Goal: Task Accomplishment & Management: Manage account settings

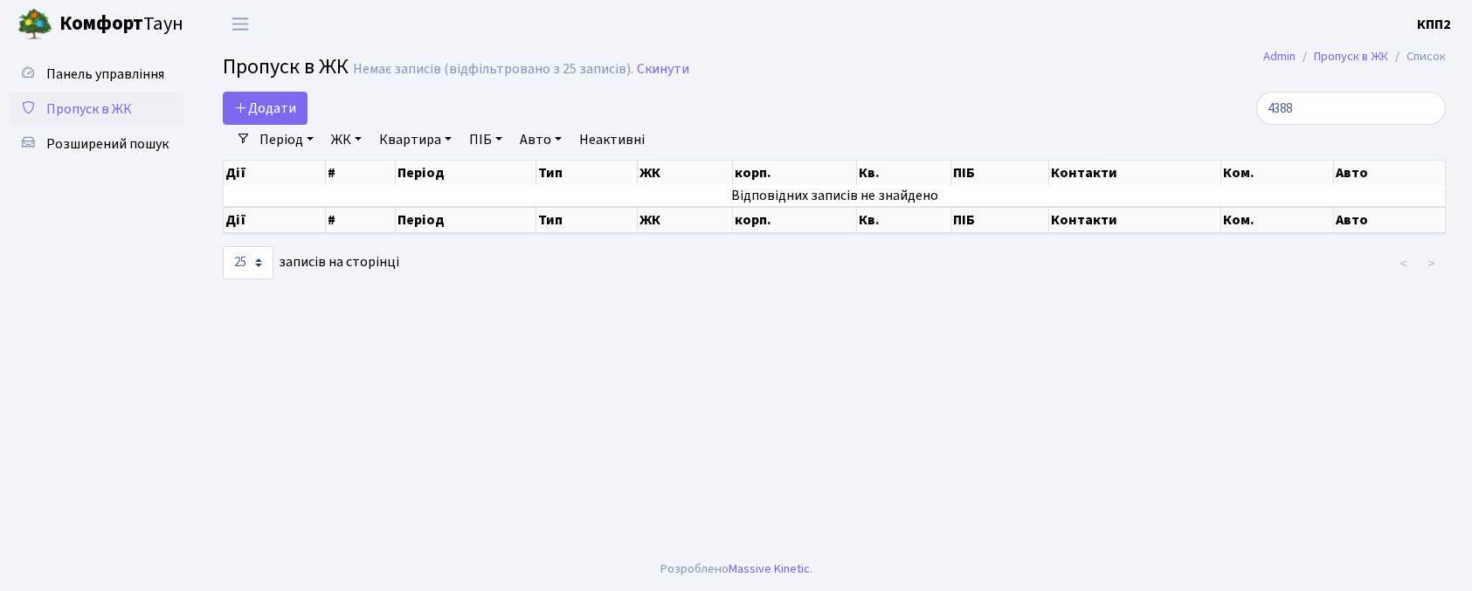
select select "25"
type input "4"
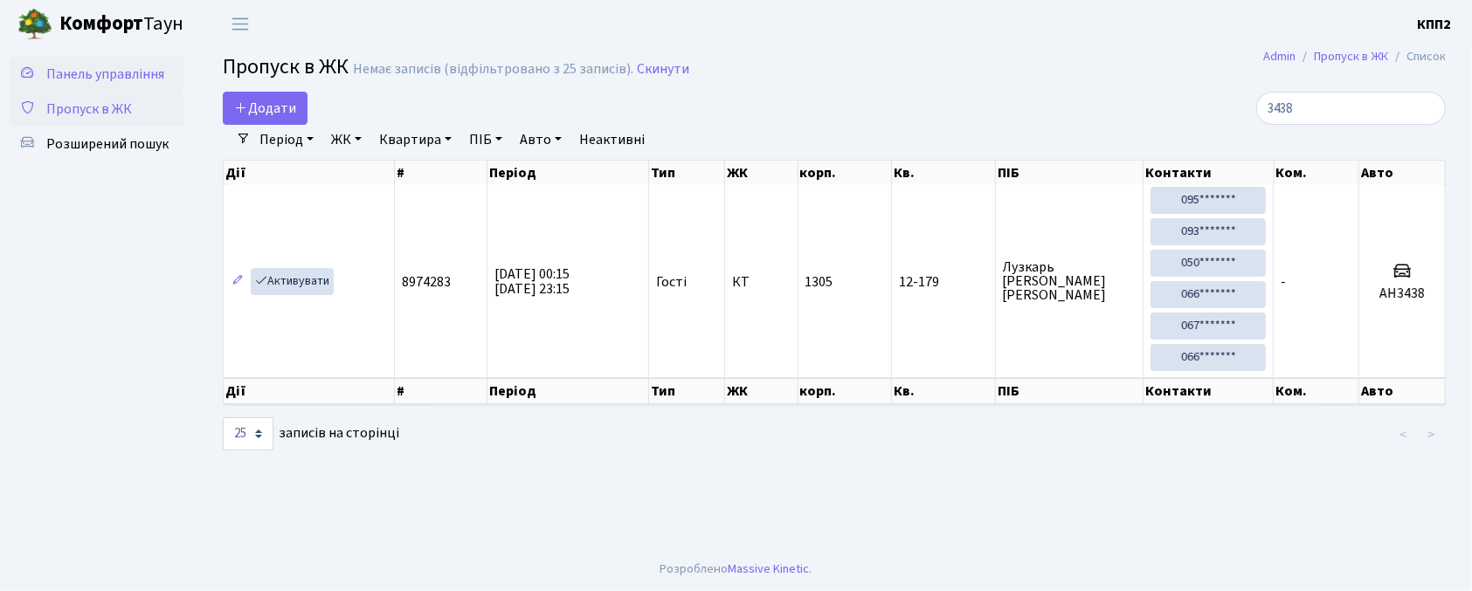
type input "3438"
click at [53, 84] on link "Панель управління" at bounding box center [96, 74] width 175 height 35
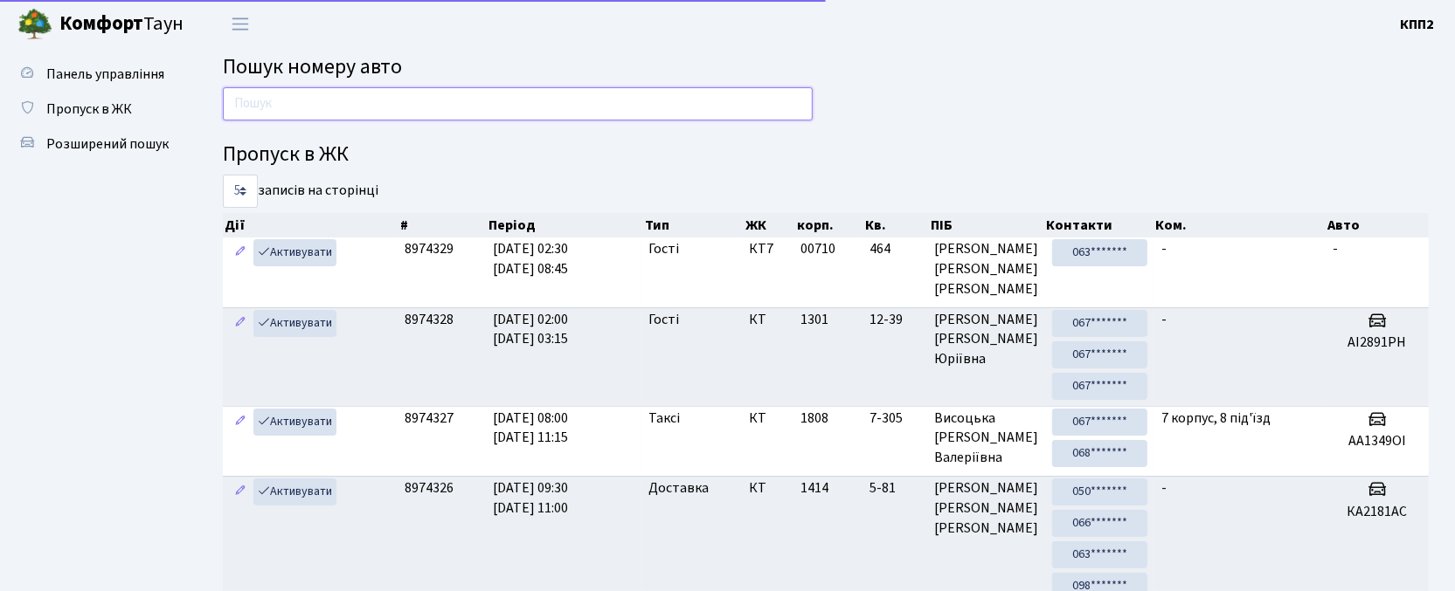
drag, startPoint x: 320, startPoint y: 112, endPoint x: 334, endPoint y: 85, distance: 30.5
click at [322, 112] on input "text" at bounding box center [518, 103] width 590 height 33
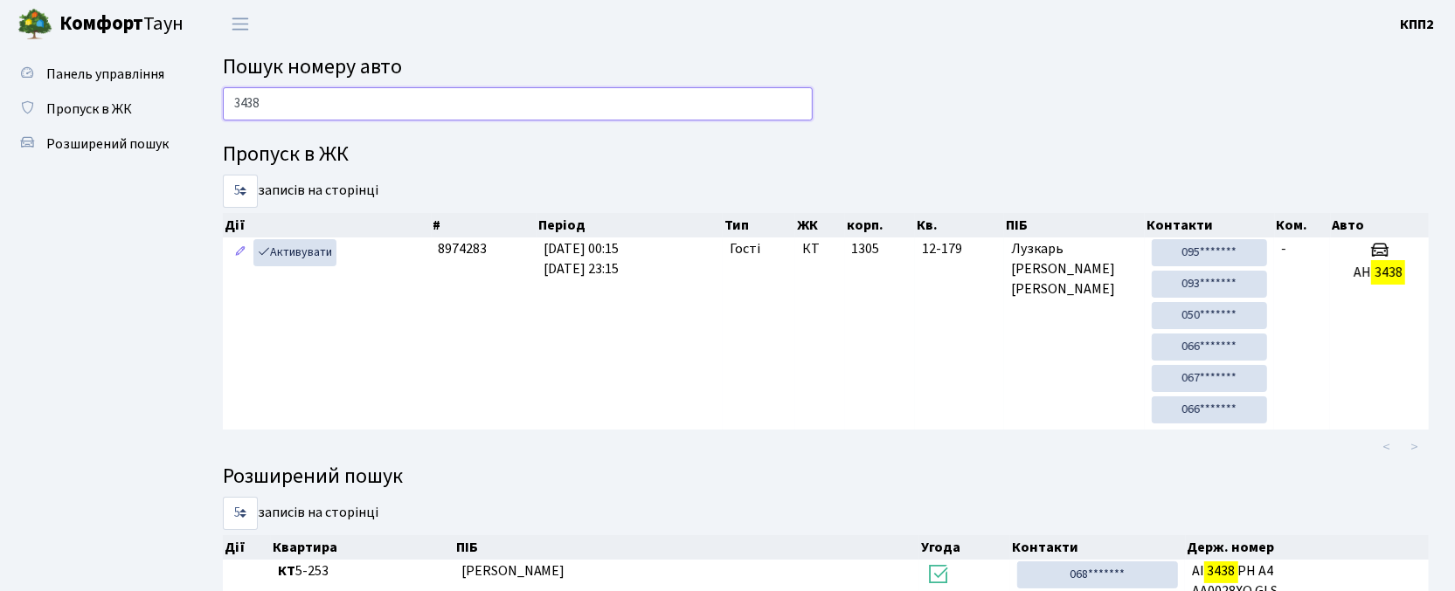
type input "3438"
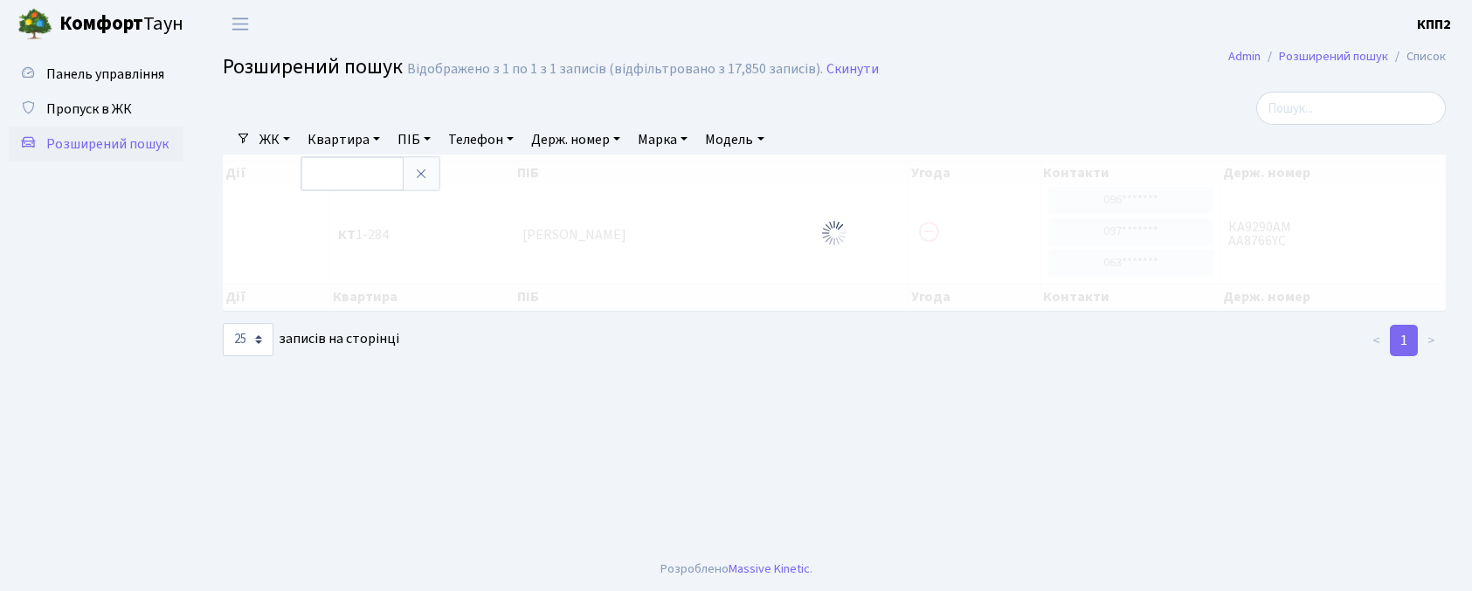
select select "25"
click at [122, 66] on span "Панель управління" at bounding box center [105, 74] width 118 height 19
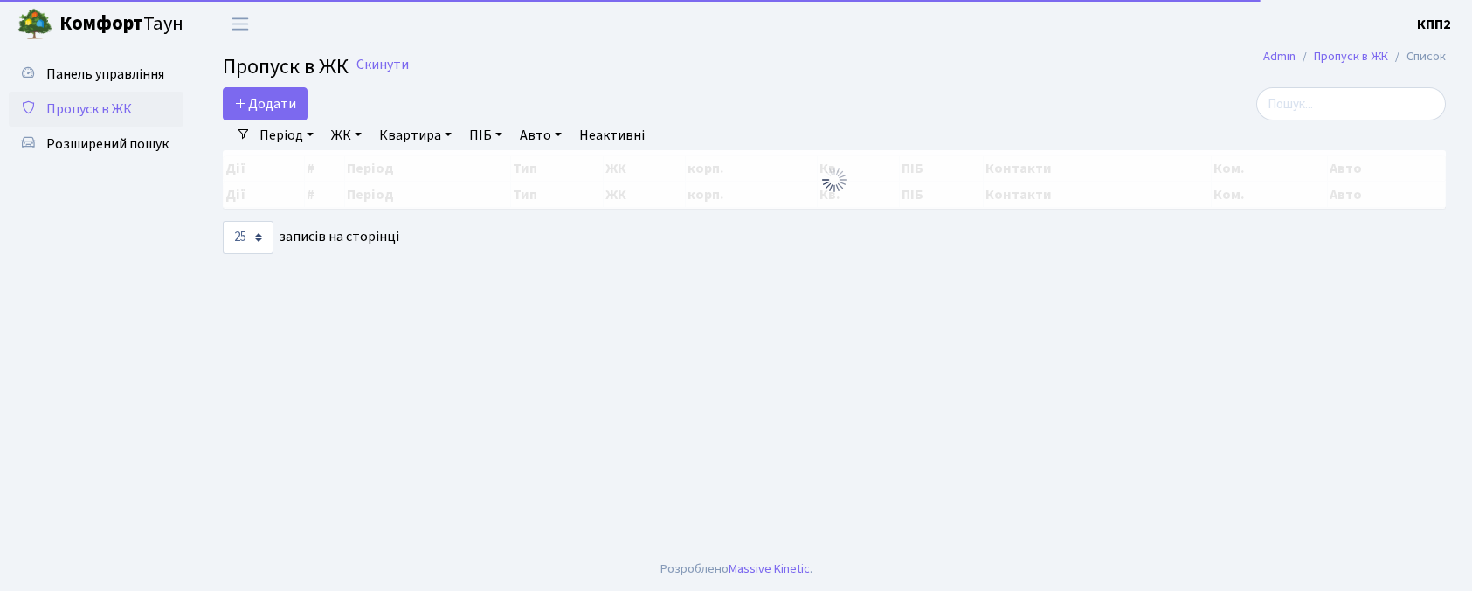
select select "25"
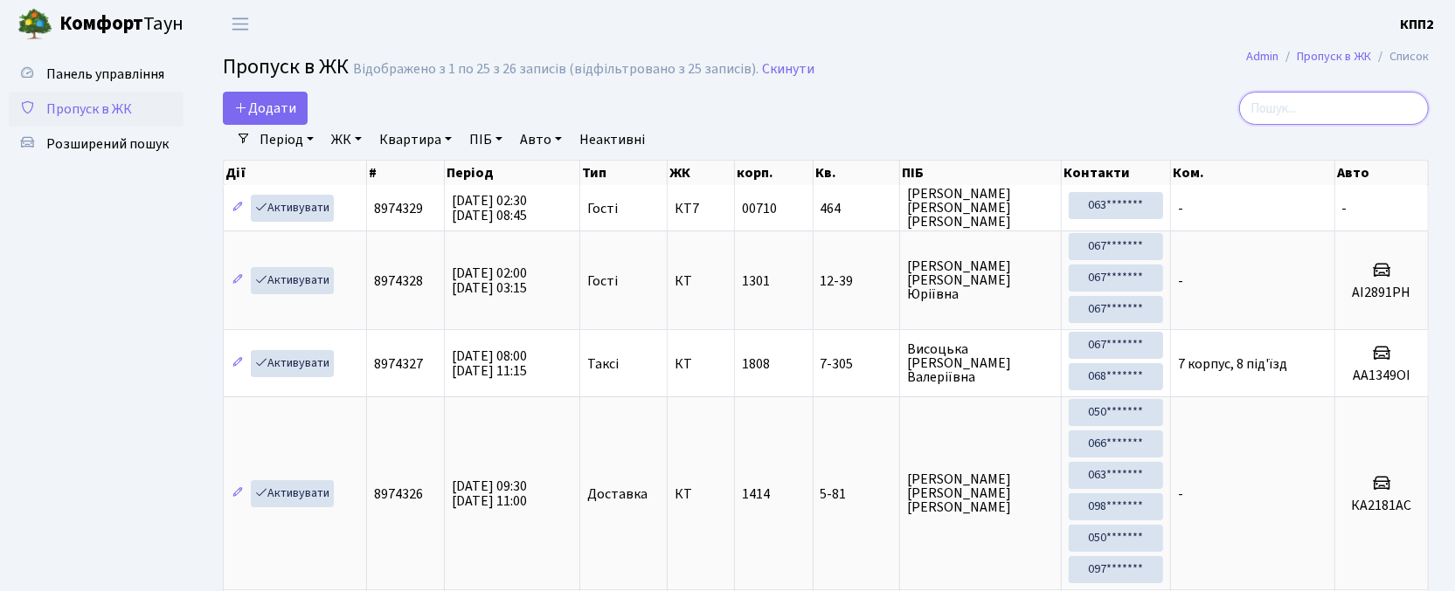
click at [1311, 102] on input "search" at bounding box center [1334, 108] width 190 height 33
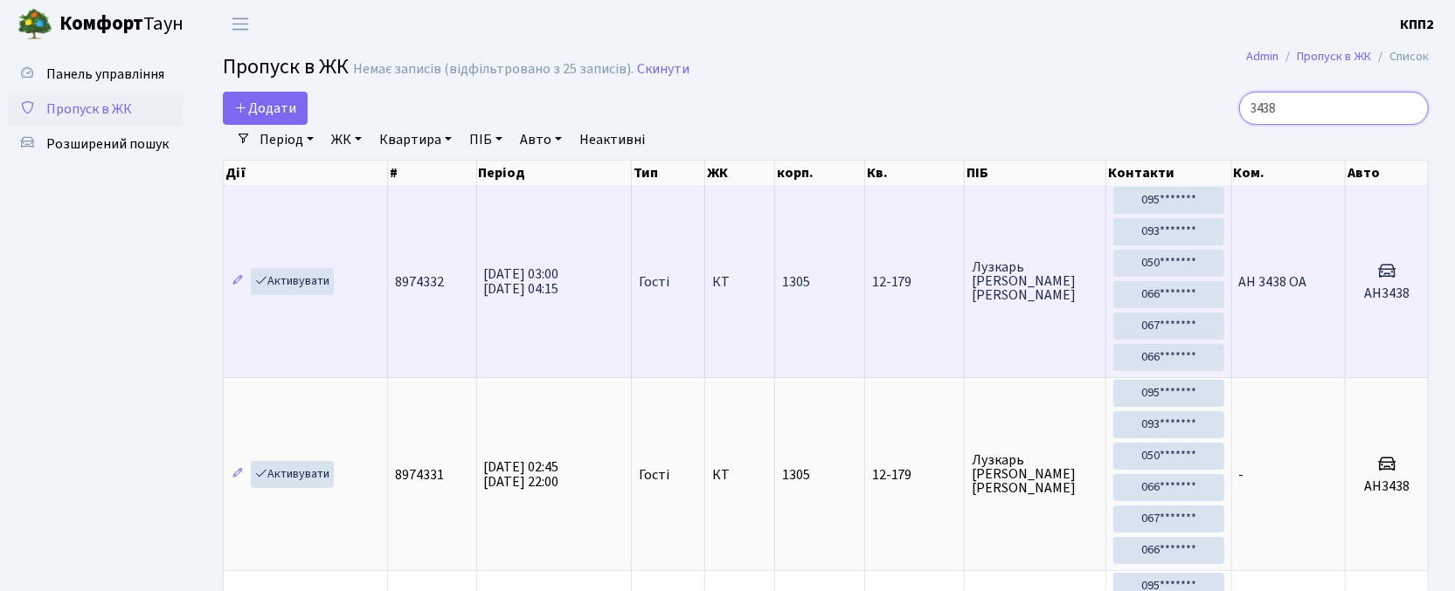
type input "3438"
click at [1402, 309] on td "АН3438" at bounding box center [1386, 281] width 83 height 192
click at [1363, 280] on h3 at bounding box center [1386, 272] width 68 height 25
click at [815, 274] on td "1305" at bounding box center [820, 281] width 90 height 192
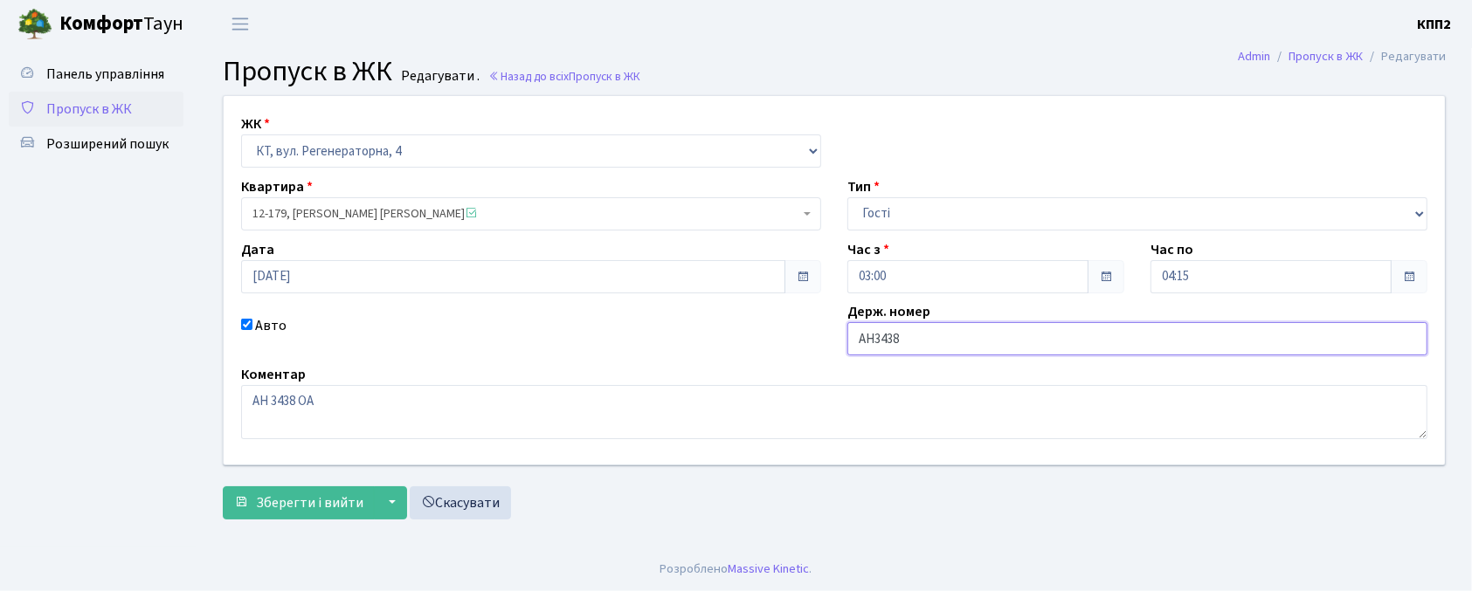
click at [1011, 348] on input "АН3438" at bounding box center [1137, 338] width 580 height 33
drag, startPoint x: 1083, startPoint y: 368, endPoint x: 1165, endPoint y: 432, distance: 104.0
click at [1164, 427] on div "Коментар АН 3438 ОА" at bounding box center [834, 401] width 1213 height 75
click at [1164, 349] on input "АН3438" at bounding box center [1137, 338] width 580 height 33
type input "АН3438ОА"
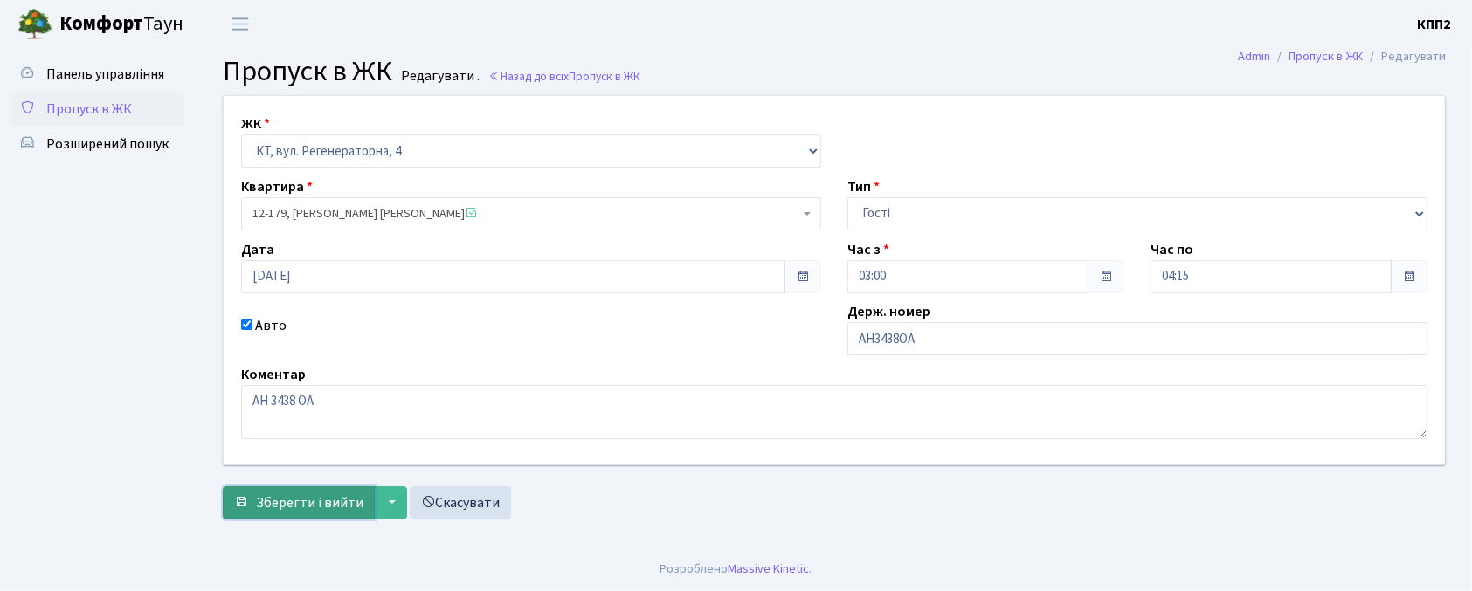
click at [315, 493] on button "Зберегти і вийти" at bounding box center [299, 503] width 152 height 33
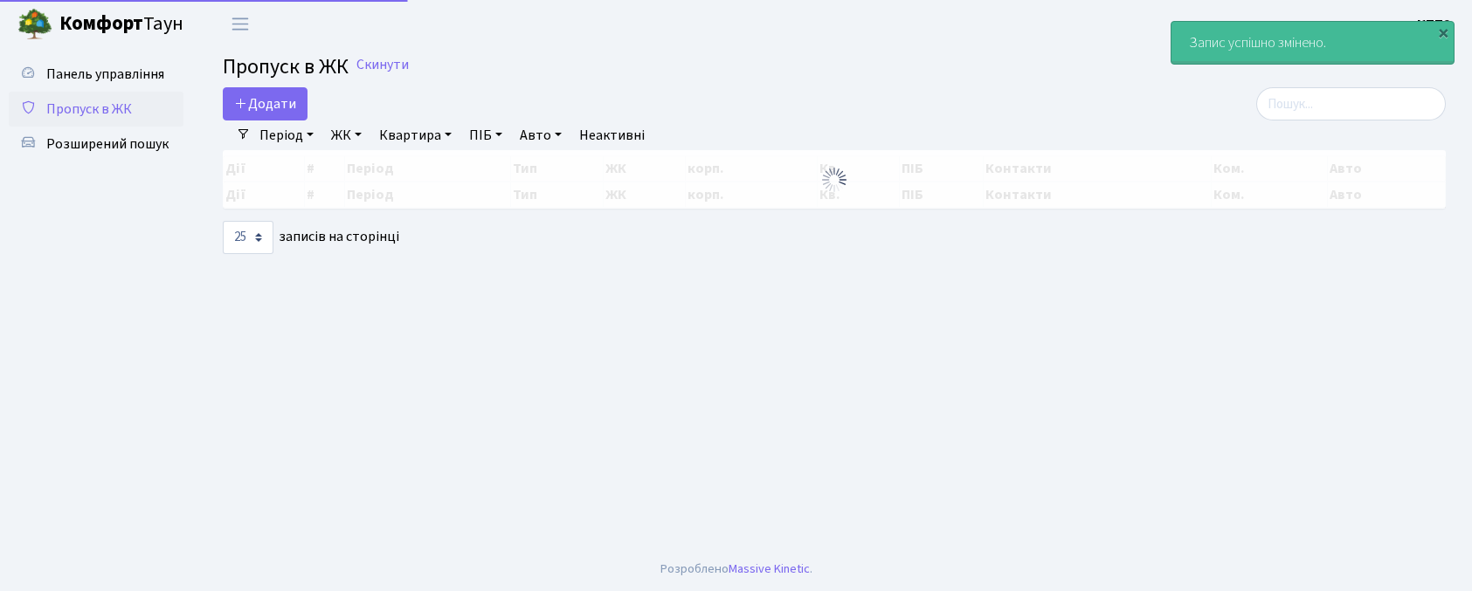
select select "25"
